Goal: Navigation & Orientation: Find specific page/section

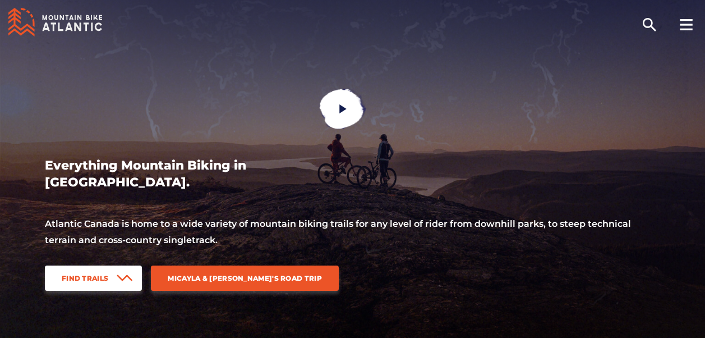
click at [91, 279] on span "Find Trails" at bounding box center [85, 278] width 47 height 8
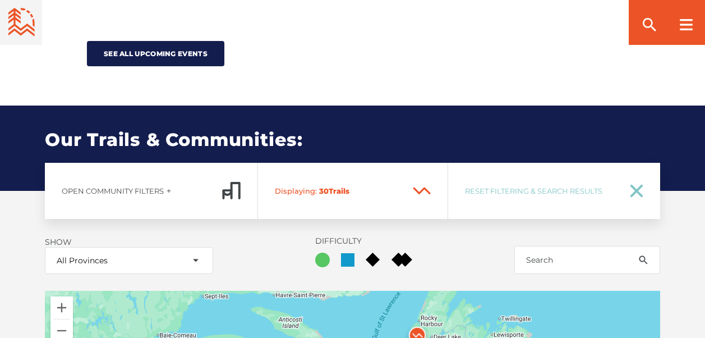
scroll to position [1297, 0]
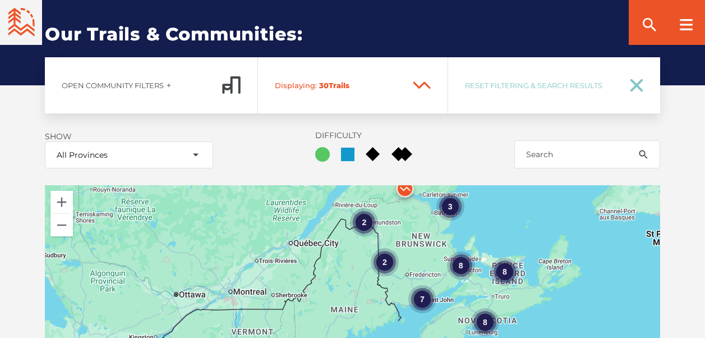
drag, startPoint x: 283, startPoint y: 260, endPoint x: 493, endPoint y: 182, distance: 225.0
click at [493, 182] on div "Open Community Filters Displaying: 30 Trail Network s Reset Filtering & Search …" at bounding box center [352, 288] width 705 height 462
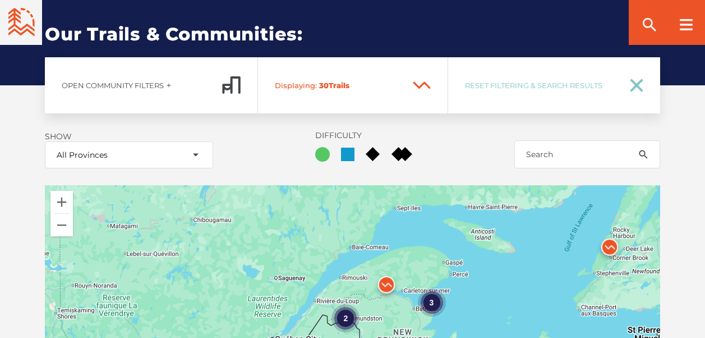
drag, startPoint x: 483, startPoint y: 237, endPoint x: 470, endPoint y: 310, distance: 73.9
click at [470, 310] on div "8 7 2 3 8 8 2" at bounding box center [352, 325] width 615 height 280
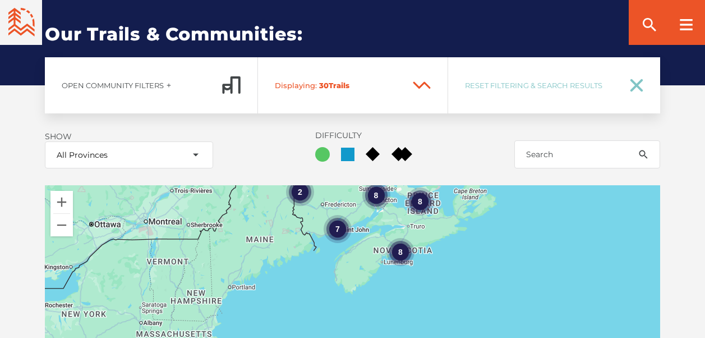
drag, startPoint x: 524, startPoint y: 296, endPoint x: 421, endPoint y: 114, distance: 209.1
click at [421, 114] on div "Open Community Filters Displaying: 30 Trail Network s Reset Filtering & Search …" at bounding box center [352, 288] width 705 height 462
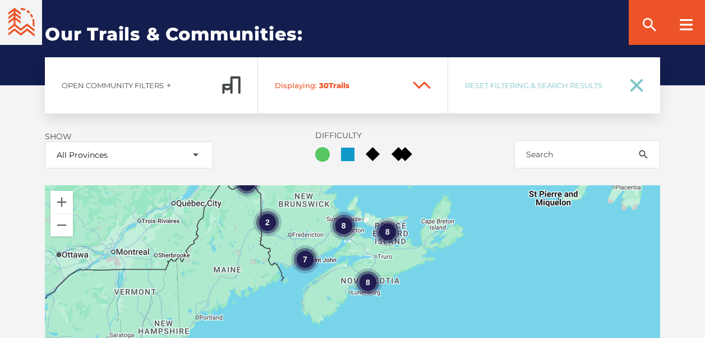
drag, startPoint x: 414, startPoint y: 248, endPoint x: 419, endPoint y: 288, distance: 40.1
click at [419, 288] on div "8 7 2 3 8 8 2" at bounding box center [352, 325] width 615 height 280
click at [345, 225] on div "8" at bounding box center [343, 225] width 28 height 28
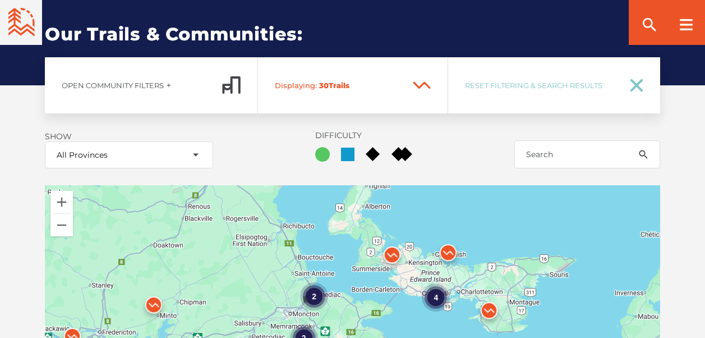
click at [395, 254] on img at bounding box center [392, 257] width 43 height 43
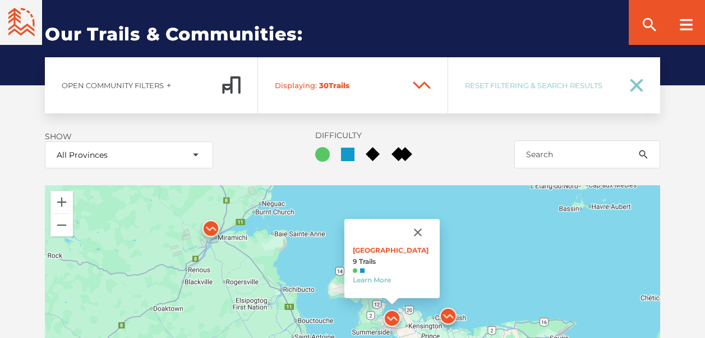
click at [449, 312] on img at bounding box center [448, 318] width 43 height 43
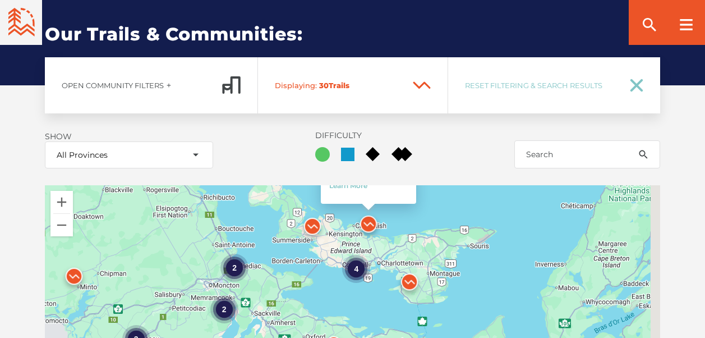
drag, startPoint x: 562, startPoint y: 270, endPoint x: 477, endPoint y: 176, distance: 127.0
click at [479, 170] on div "Open Community Filters Displaying: 30 Trail Network s Reset Filtering & Search …" at bounding box center [352, 288] width 705 height 462
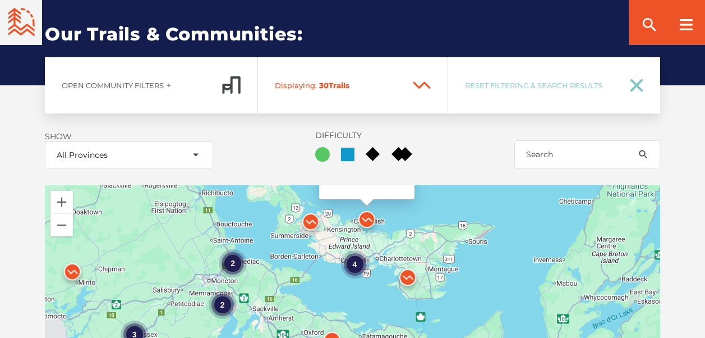
click at [406, 276] on img at bounding box center [407, 279] width 43 height 43
